Goal: Navigation & Orientation: Find specific page/section

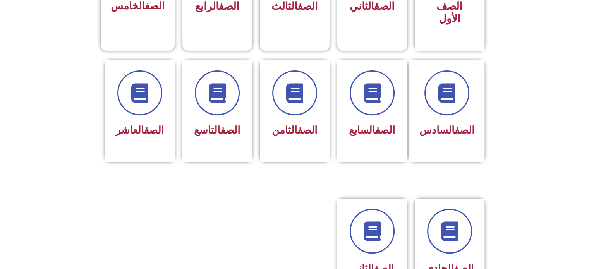
scroll to position [286, 0]
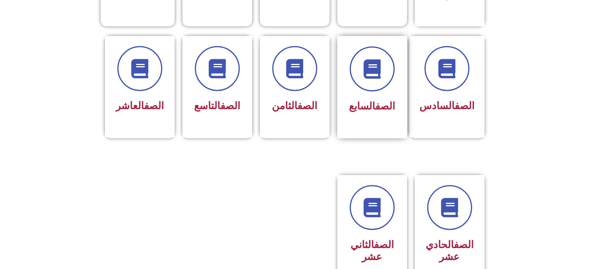
click at [353, 76] on div at bounding box center [372, 68] width 49 height 45
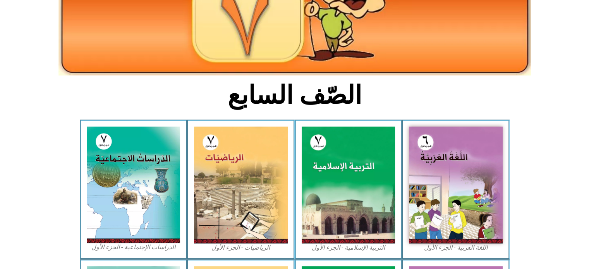
scroll to position [126, 0]
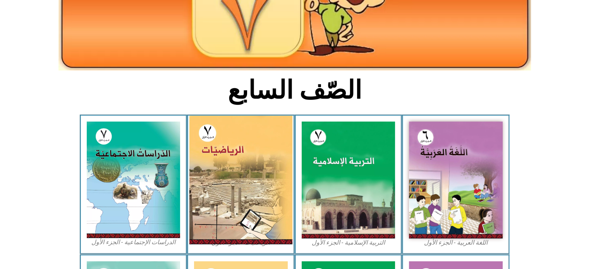
click at [229, 167] on img at bounding box center [240, 180] width 103 height 129
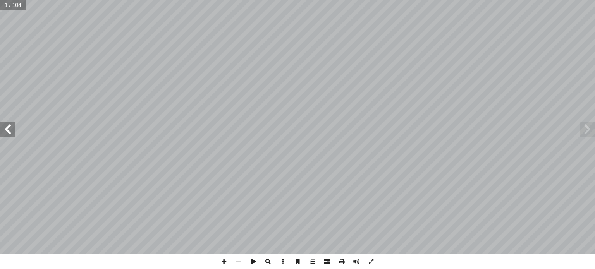
click at [6, 127] on span at bounding box center [7, 129] width 15 height 15
click at [586, 132] on span at bounding box center [586, 129] width 15 height 15
click at [11, 127] on span at bounding box center [7, 129] width 15 height 15
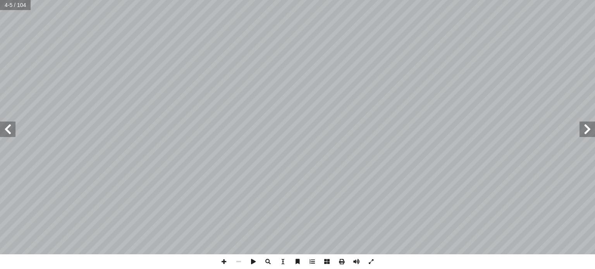
click at [11, 127] on span at bounding box center [7, 129] width 15 height 15
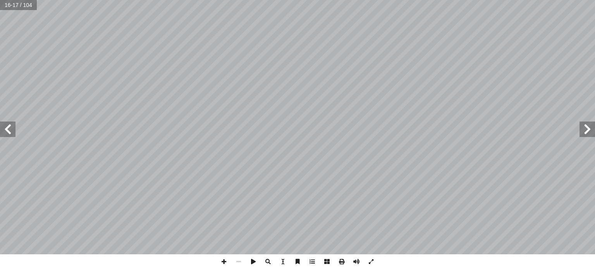
click at [3, 128] on span at bounding box center [7, 129] width 15 height 15
click at [586, 126] on span at bounding box center [586, 129] width 15 height 15
click at [3, 128] on span at bounding box center [7, 129] width 15 height 15
click at [7, 127] on span at bounding box center [7, 129] width 15 height 15
click at [586, 131] on span at bounding box center [586, 129] width 15 height 15
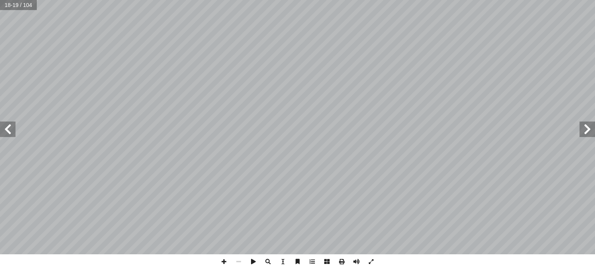
click at [586, 131] on span at bounding box center [586, 129] width 15 height 15
click at [222, 266] on span at bounding box center [224, 261] width 15 height 15
click at [239, 268] on span at bounding box center [238, 261] width 15 height 15
click at [2, 129] on span at bounding box center [7, 129] width 15 height 15
click at [229, 264] on span at bounding box center [224, 261] width 15 height 15
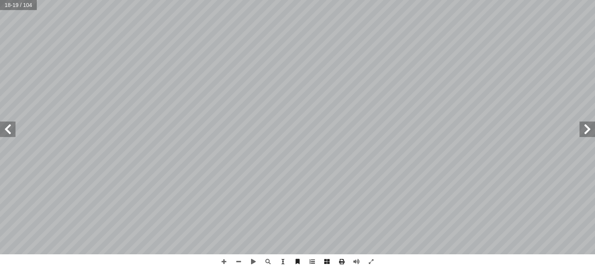
click at [586, 132] on span at bounding box center [586, 129] width 15 height 15
